Goal: Task Accomplishment & Management: Manage account settings

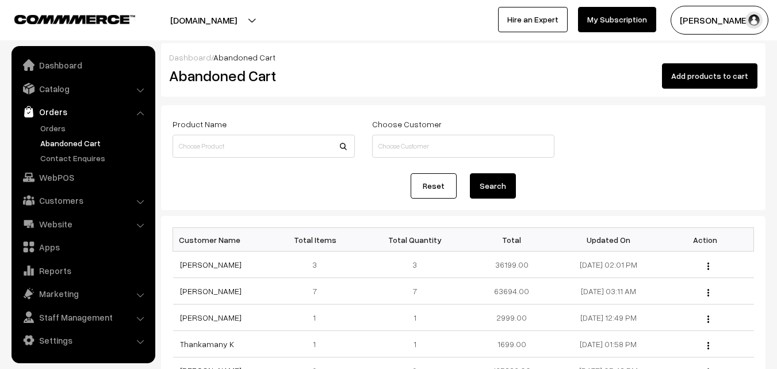
click at [52, 126] on link "Orders" at bounding box center [94, 128] width 114 height 12
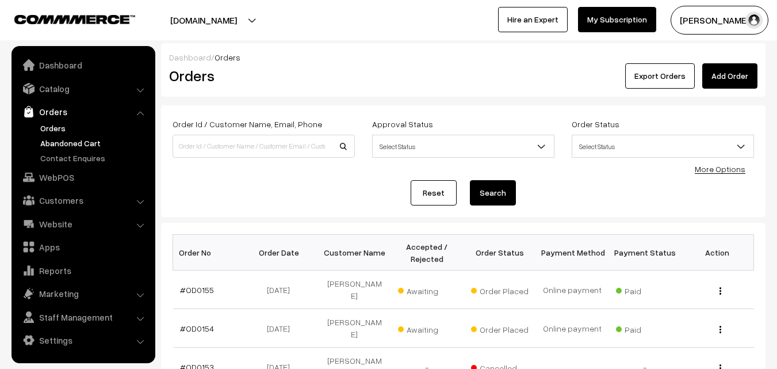
click at [65, 144] on link "Abandoned Cart" at bounding box center [94, 143] width 114 height 12
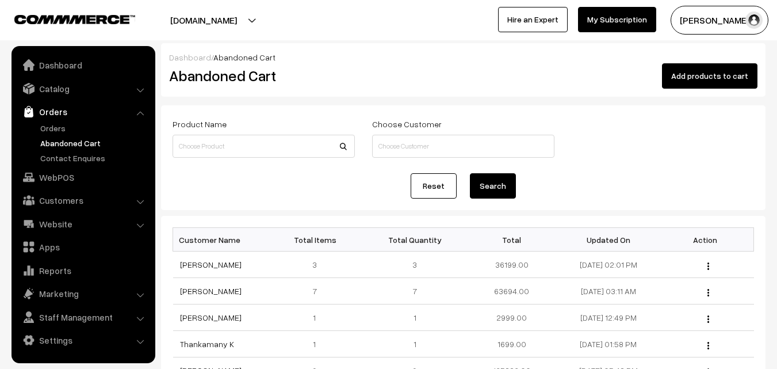
click at [71, 142] on link "Abandoned Cart" at bounding box center [94, 143] width 114 height 12
click at [65, 127] on link "Orders" at bounding box center [94, 128] width 114 height 12
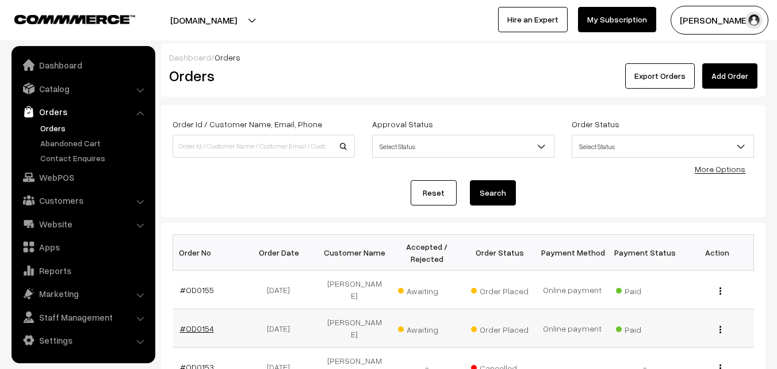
click at [197, 323] on link "#OD0154" at bounding box center [197, 328] width 34 height 10
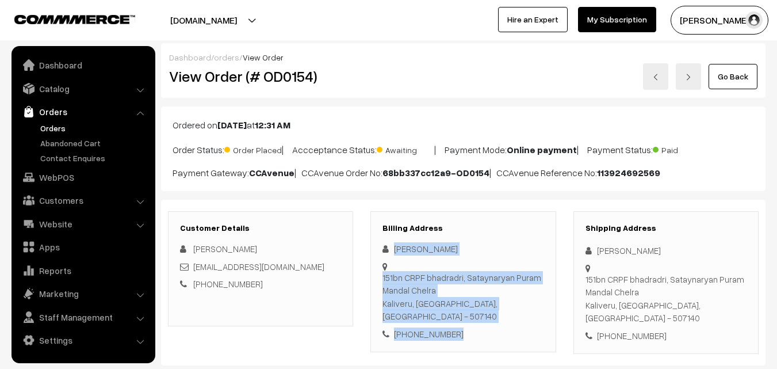
click at [467, 321] on div "Sangeeta Malik 151bn CRPF bhadradri, Sataynaryan Puram Mandal Chelra Kaliveru, …" at bounding box center [462, 291] width 161 height 98
click at [50, 93] on link "Catalog" at bounding box center [82, 88] width 137 height 21
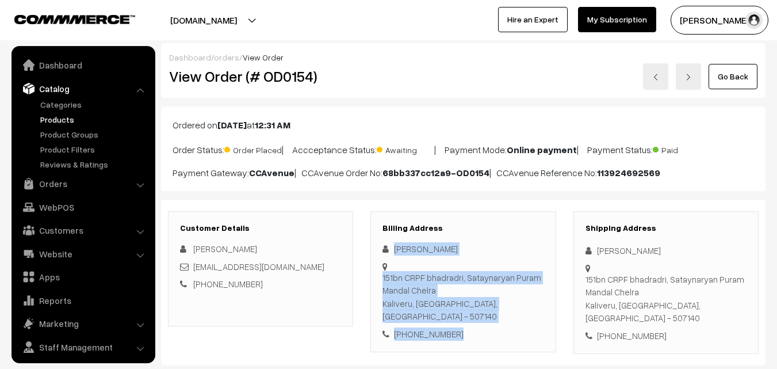
click at [51, 116] on link "Products" at bounding box center [94, 119] width 114 height 12
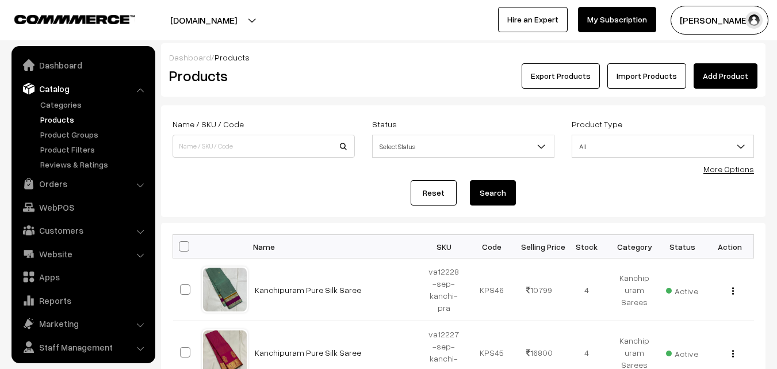
scroll to position [29, 0]
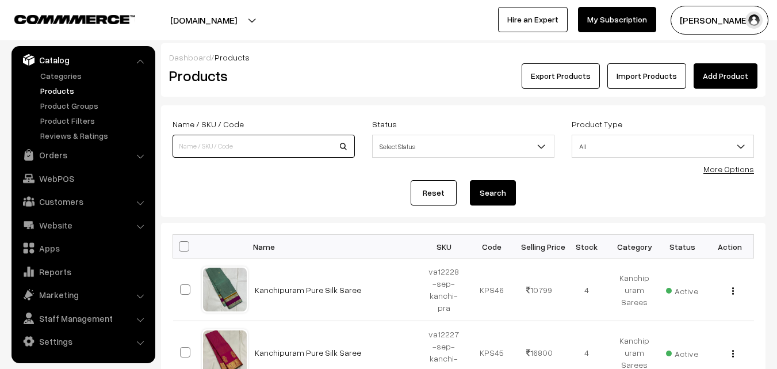
click at [190, 143] on input at bounding box center [264, 146] width 182 height 23
type input "va9741-jun-kanchi-pra"
click at [470, 180] on button "Search" at bounding box center [493, 192] width 46 height 25
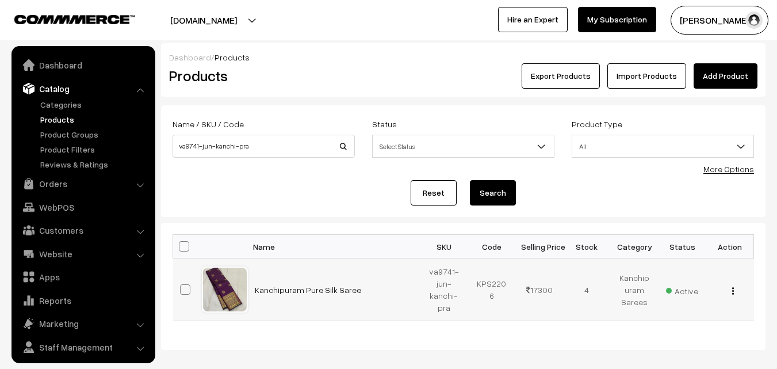
scroll to position [29, 0]
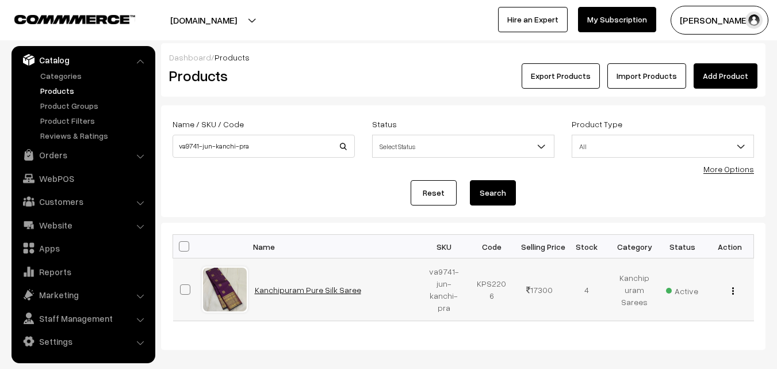
click at [294, 286] on link "Kanchipuram Pure Silk Saree" at bounding box center [308, 290] width 106 height 10
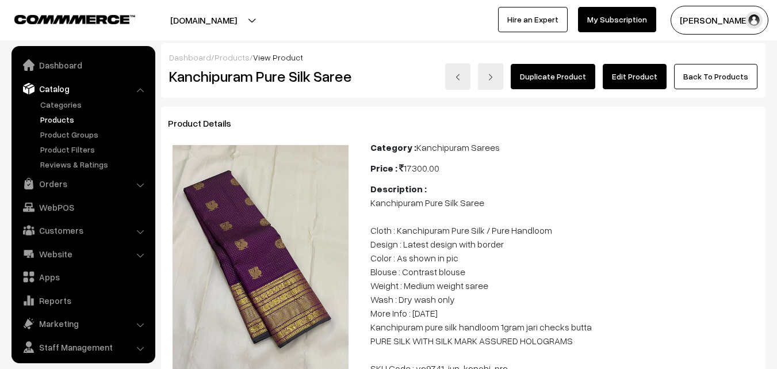
scroll to position [29, 0]
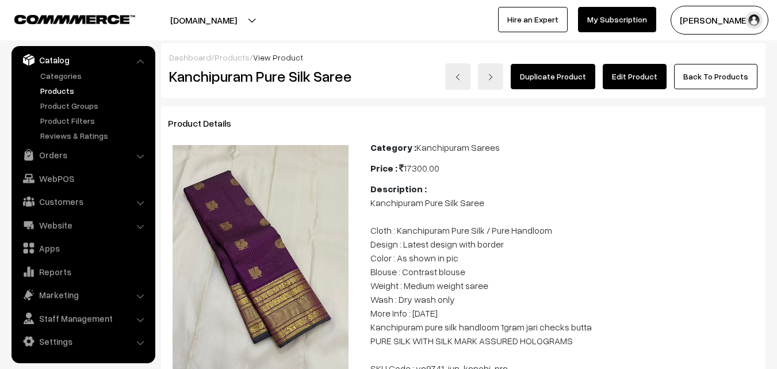
click at [645, 82] on link "Edit Product" at bounding box center [635, 76] width 64 height 25
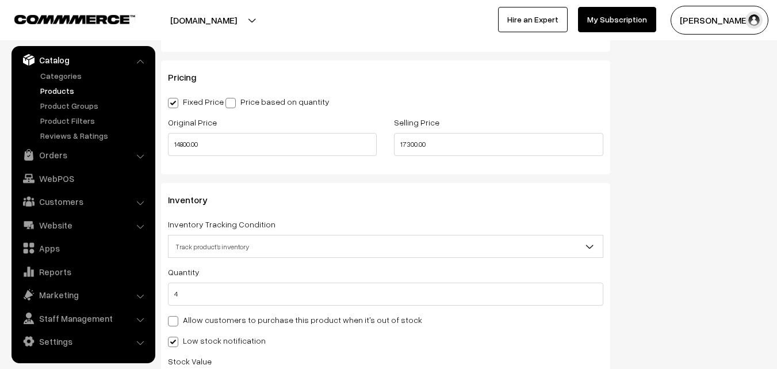
scroll to position [1056, 0]
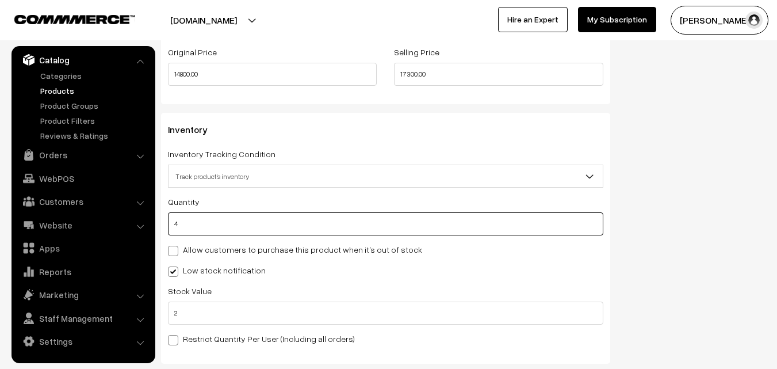
drag, startPoint x: 191, startPoint y: 227, endPoint x: 174, endPoint y: 224, distance: 18.1
click at [174, 224] on input "4" at bounding box center [385, 223] width 435 height 23
type input "0"
type input "4"
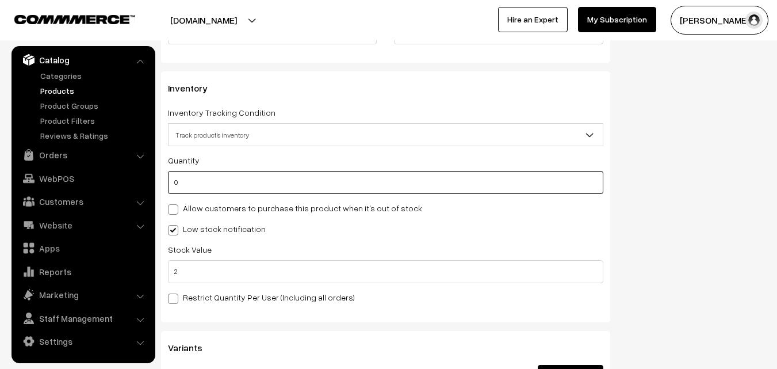
scroll to position [1114, 0]
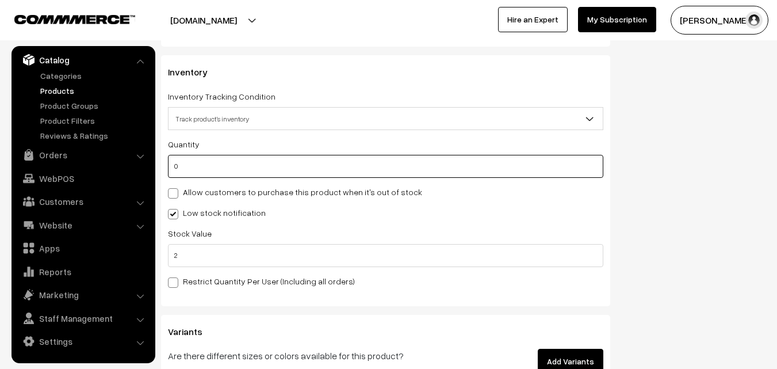
type input "0"
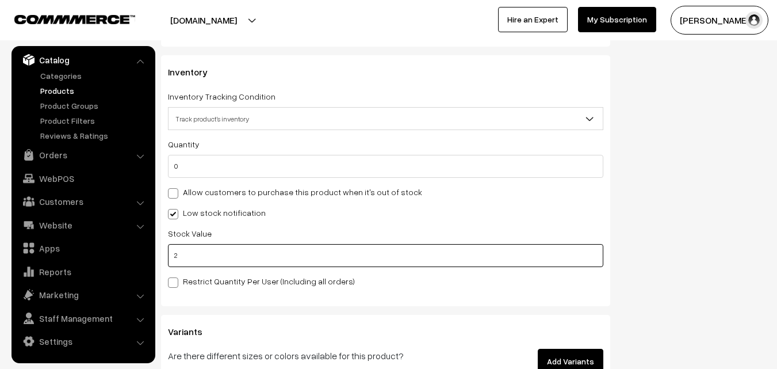
drag, startPoint x: 191, startPoint y: 258, endPoint x: 156, endPoint y: 260, distance: 35.8
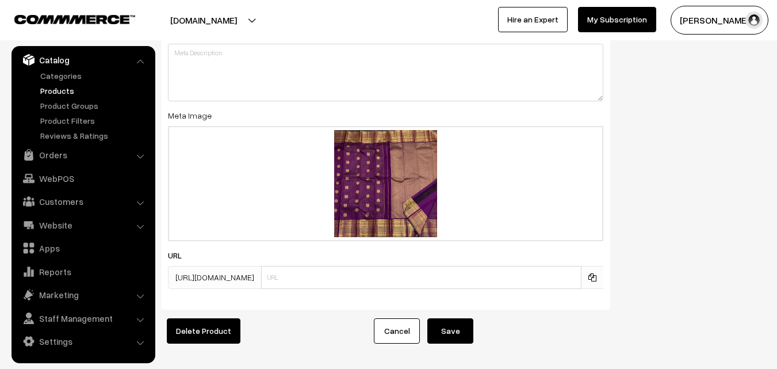
scroll to position [1746, 0]
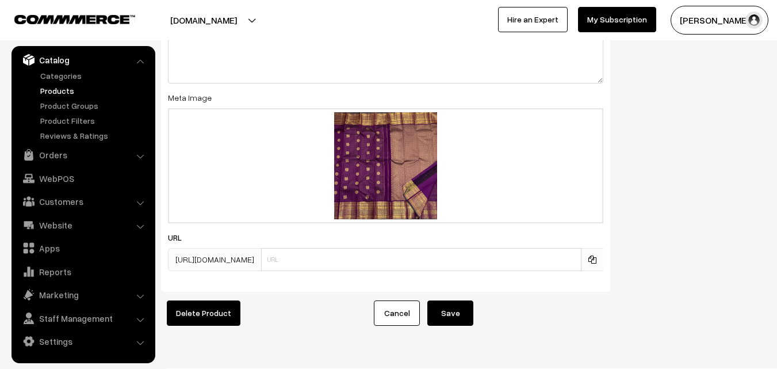
type input "0"
click at [450, 313] on button "Save" at bounding box center [450, 312] width 46 height 25
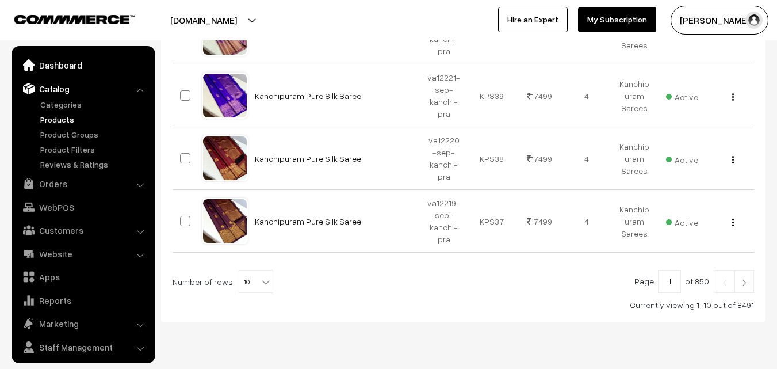
click at [66, 66] on link "Dashboard" at bounding box center [82, 65] width 137 height 21
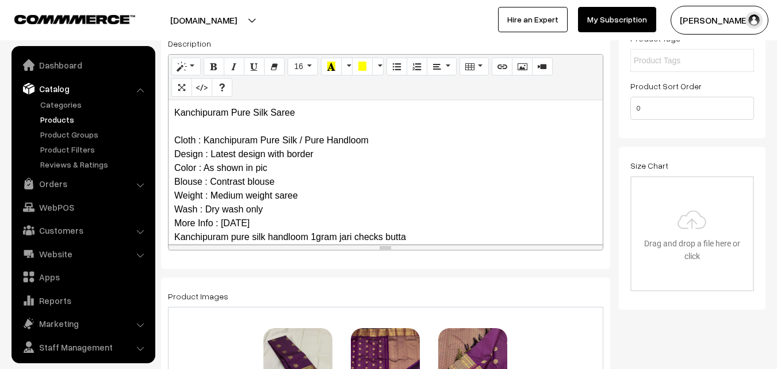
scroll to position [98, 0]
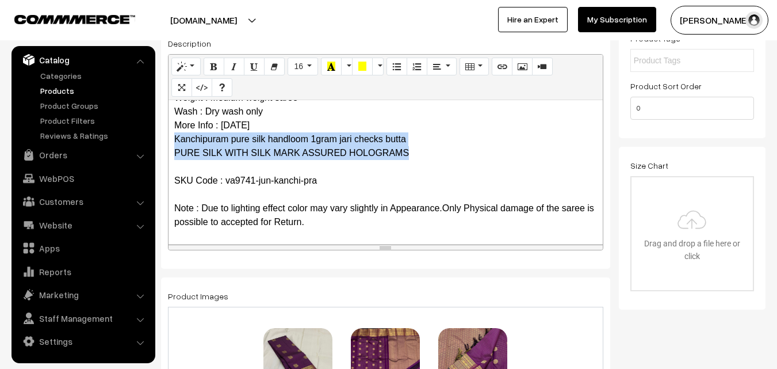
drag, startPoint x: 175, startPoint y: 136, endPoint x: 409, endPoint y: 158, distance: 235.1
click at [409, 158] on p "Kanchipuram Pure Silk Saree Cloth : Kanchipuram Pure Silk / Pure Handloom Desig…" at bounding box center [385, 118] width 423 height 221
copy p "Kanchipuram pure silk handloom 1gram jari checks butta PURE SILK WITH SILK MARK…"
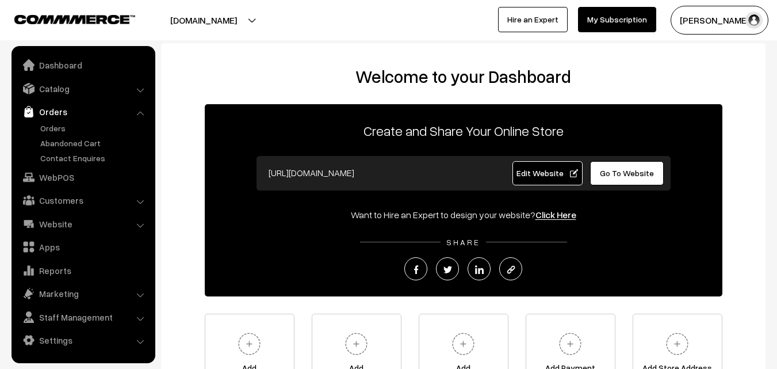
click at [53, 133] on link "Orders" at bounding box center [94, 128] width 114 height 12
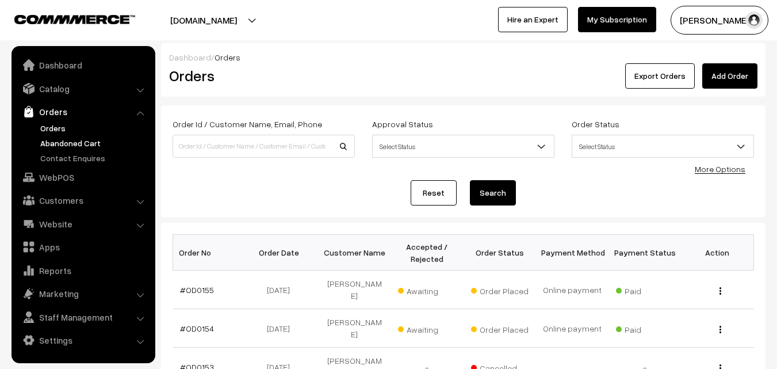
click at [53, 138] on link "Abandoned Cart" at bounding box center [94, 143] width 114 height 12
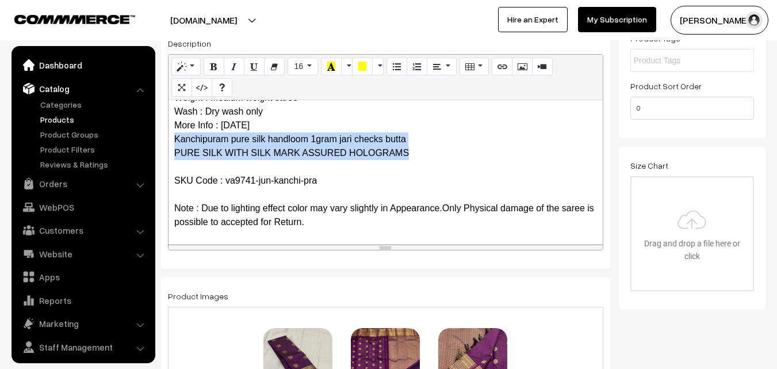
click at [66, 67] on link "Dashboard" at bounding box center [82, 65] width 137 height 21
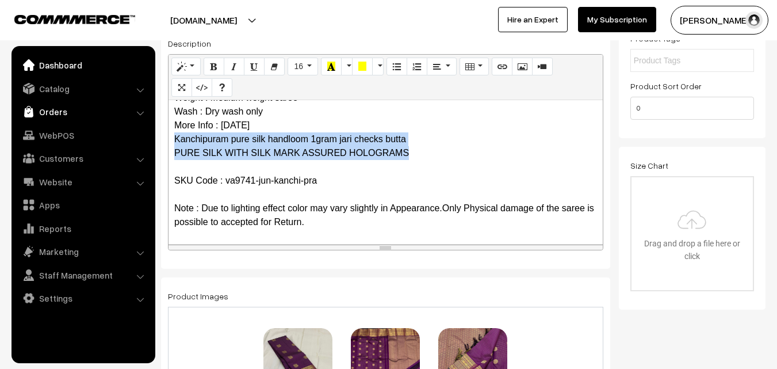
click at [59, 112] on link "Orders" at bounding box center [82, 111] width 137 height 21
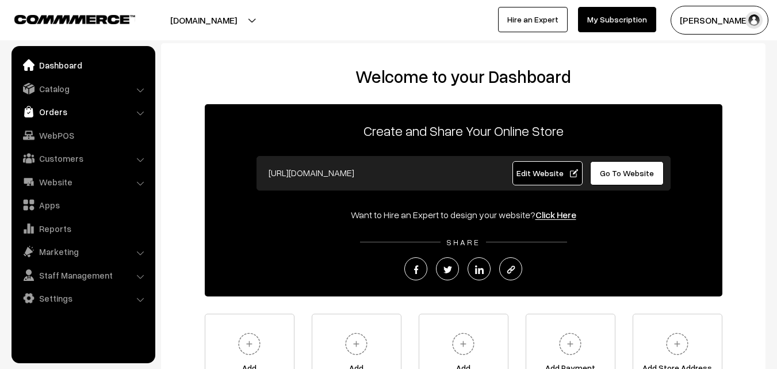
click at [55, 113] on link "Orders" at bounding box center [82, 111] width 137 height 21
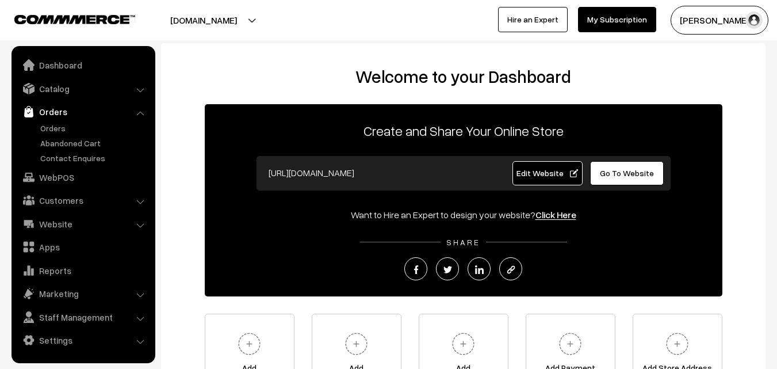
click at [52, 134] on ul "Orders" at bounding box center [83, 143] width 138 height 42
click at [51, 127] on link "Orders" at bounding box center [94, 128] width 114 height 12
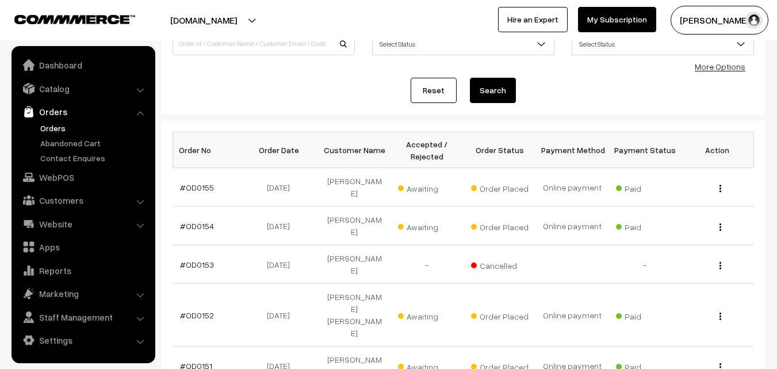
scroll to position [115, 0]
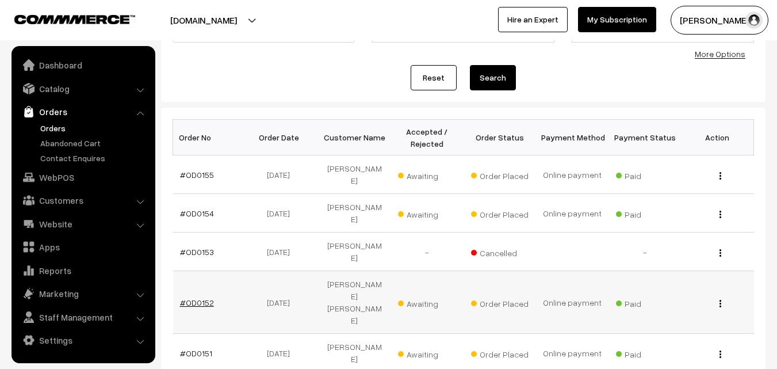
click at [201, 297] on link "#OD0152" at bounding box center [197, 302] width 34 height 10
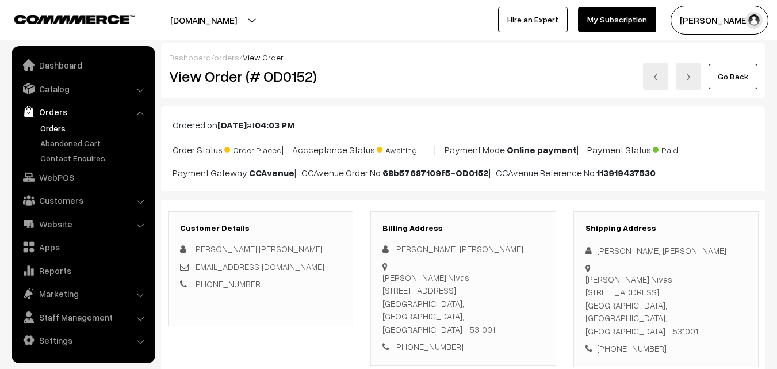
drag, startPoint x: 322, startPoint y: 268, endPoint x: 196, endPoint y: 266, distance: 126.5
click at [196, 266] on div "[EMAIL_ADDRESS][DOMAIN_NAME]" at bounding box center [260, 266] width 161 height 13
copy link "[EMAIL_ADDRESS][DOMAIN_NAME]"
click at [271, 75] on h2 "View Order (# OD0152)" at bounding box center [261, 76] width 185 height 18
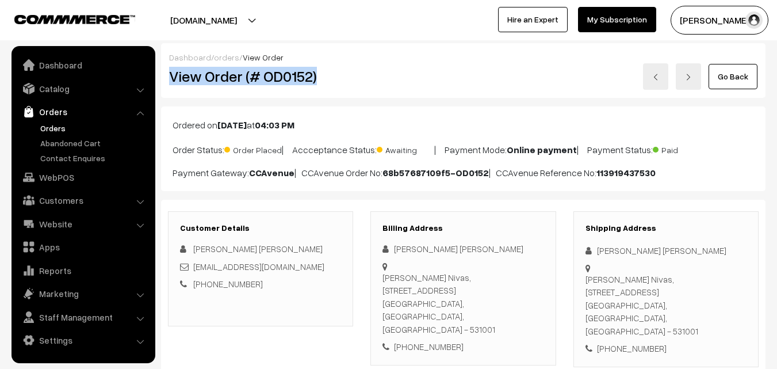
drag, startPoint x: 173, startPoint y: 74, endPoint x: 347, endPoint y: 76, distance: 174.8
click at [347, 76] on h2 "View Order (# OD0152)" at bounding box center [261, 76] width 185 height 18
copy h2 "View Order (# OD0152)"
